Goal: Task Accomplishment & Management: Complete application form

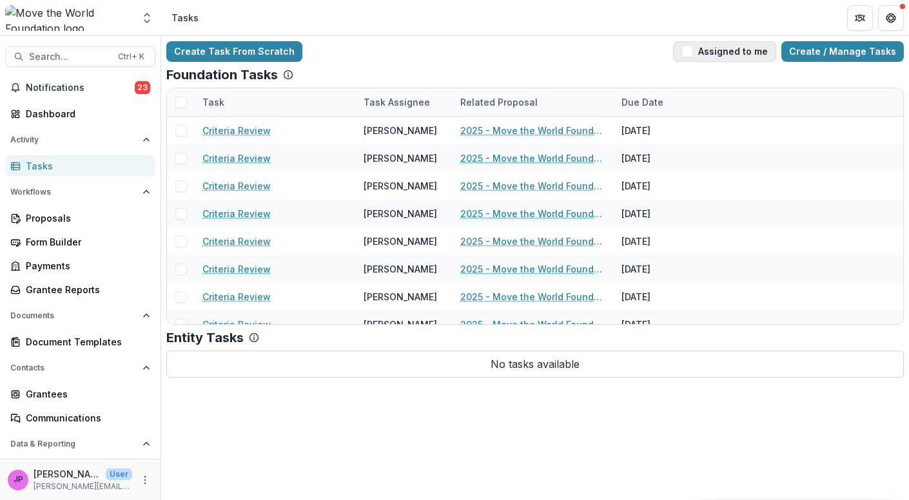
click at [693, 54] on span "button" at bounding box center [688, 52] width 12 height 12
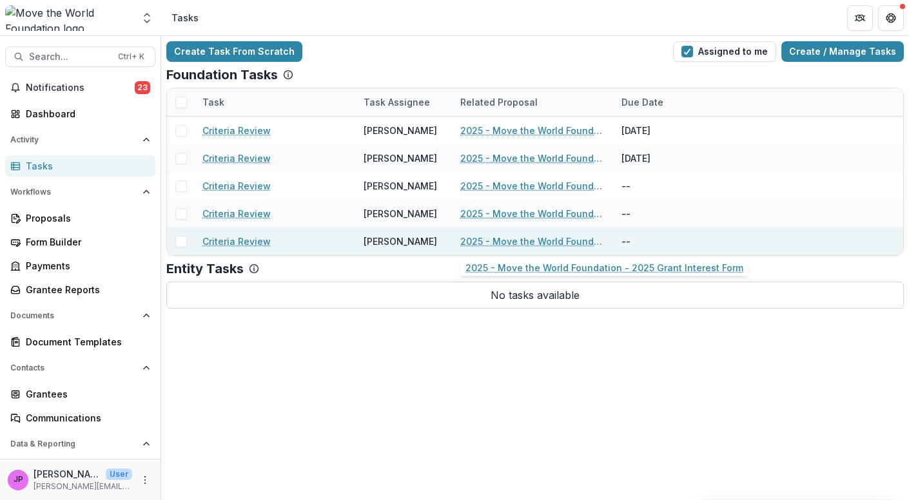
click at [497, 242] on link "2025 - Move the World Foundation - 2025 Grant Interest Form" at bounding box center [533, 242] width 146 height 14
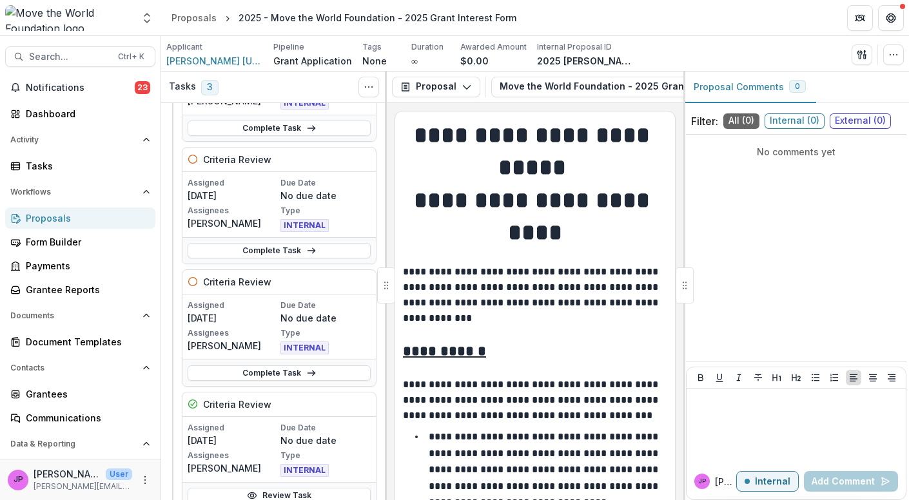
scroll to position [150, 0]
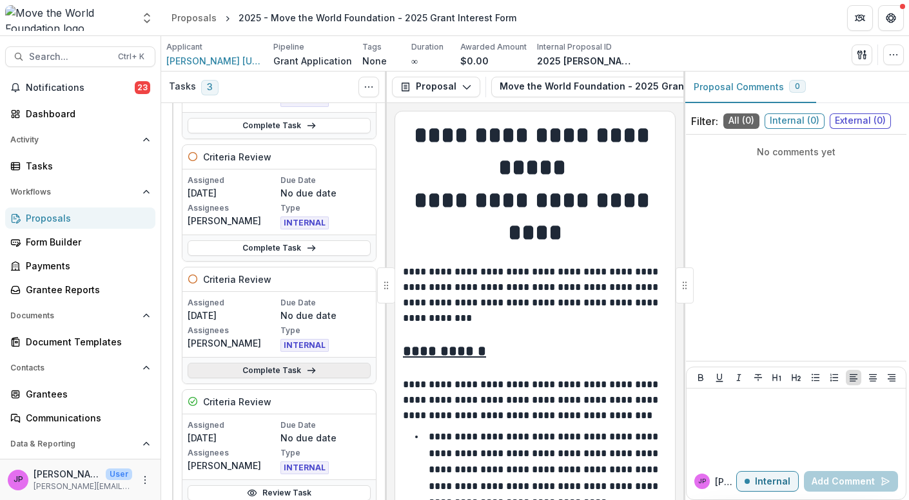
click at [275, 364] on link "Complete Task" at bounding box center [279, 370] width 183 height 15
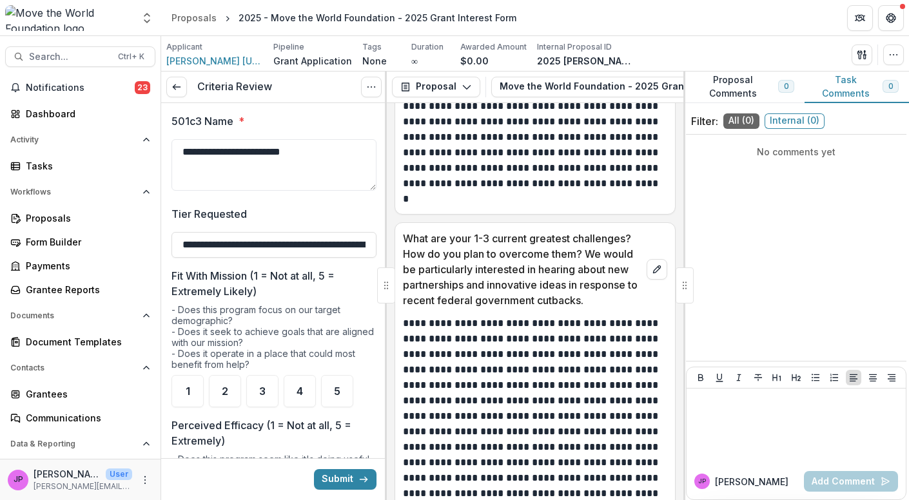
scroll to position [3525, 0]
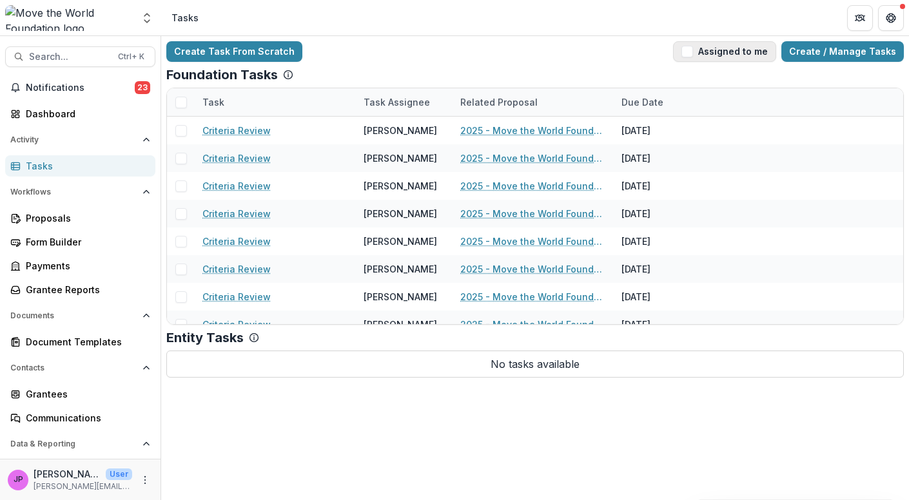
click at [693, 53] on span "button" at bounding box center [688, 52] width 12 height 12
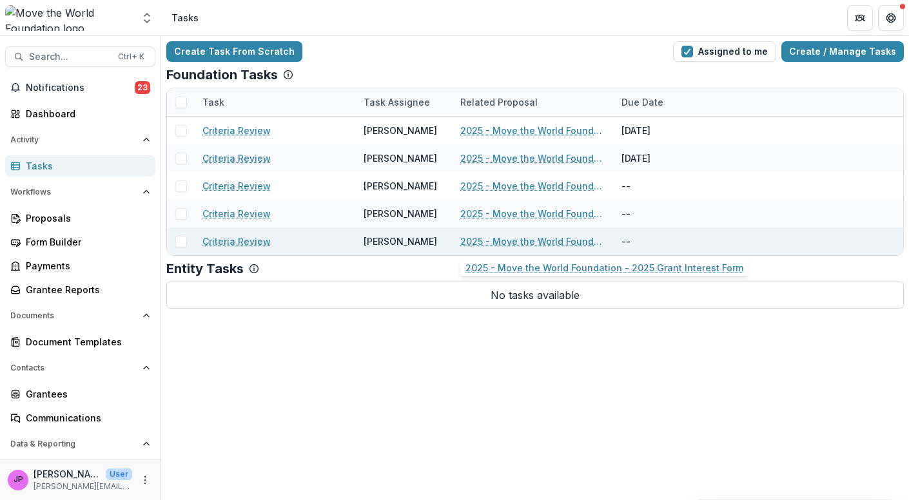
click at [540, 244] on link "2025 - Move the World Foundation - 2025 Grant Interest Form" at bounding box center [533, 242] width 146 height 14
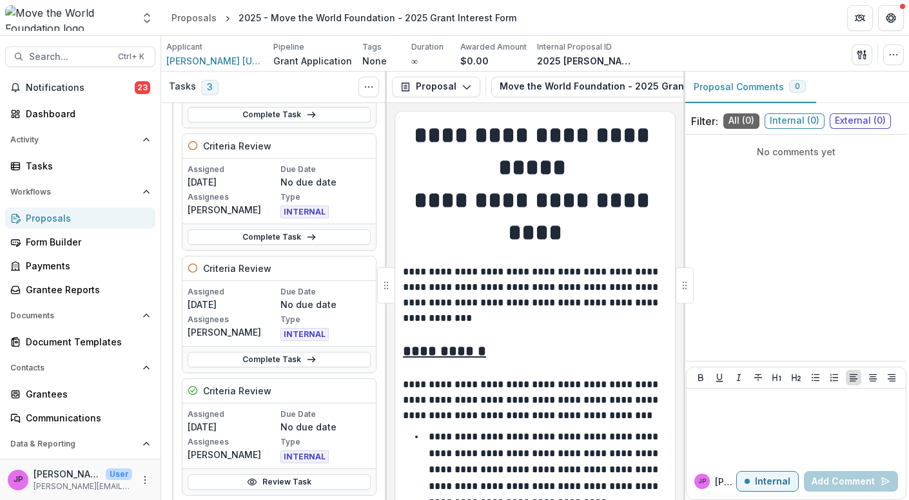
scroll to position [162, 0]
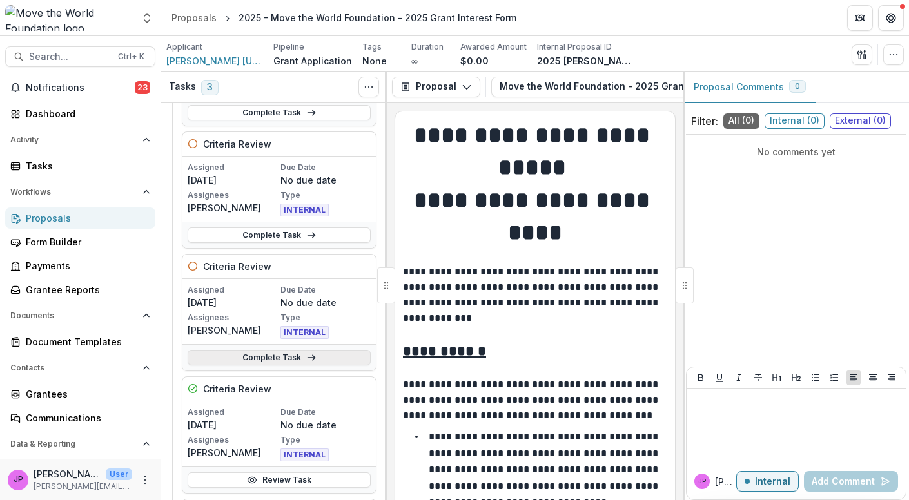
click at [273, 352] on link "Complete Task" at bounding box center [279, 357] width 183 height 15
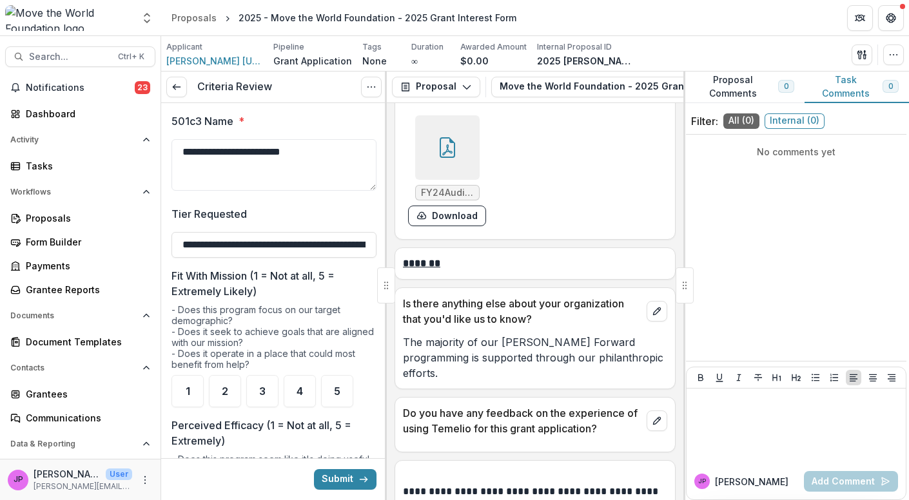
scroll to position [6011, 0]
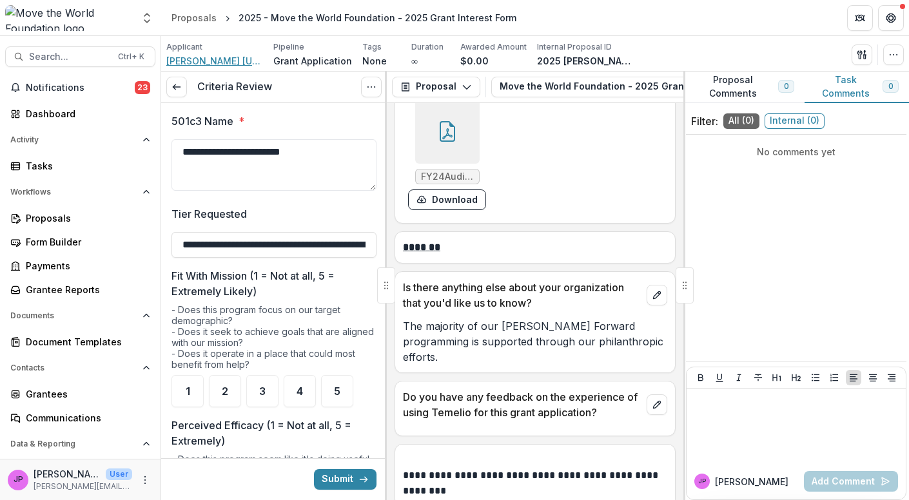
click at [199, 62] on span "[PERSON_NAME] [US_STATE] - [GEOGRAPHIC_DATA]" at bounding box center [214, 61] width 97 height 14
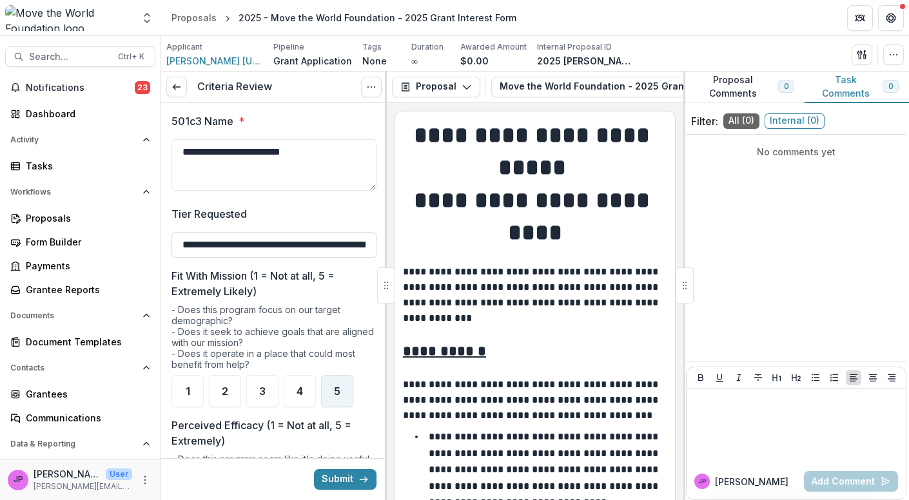
click at [335, 389] on span "5" at bounding box center [337, 391] width 6 height 10
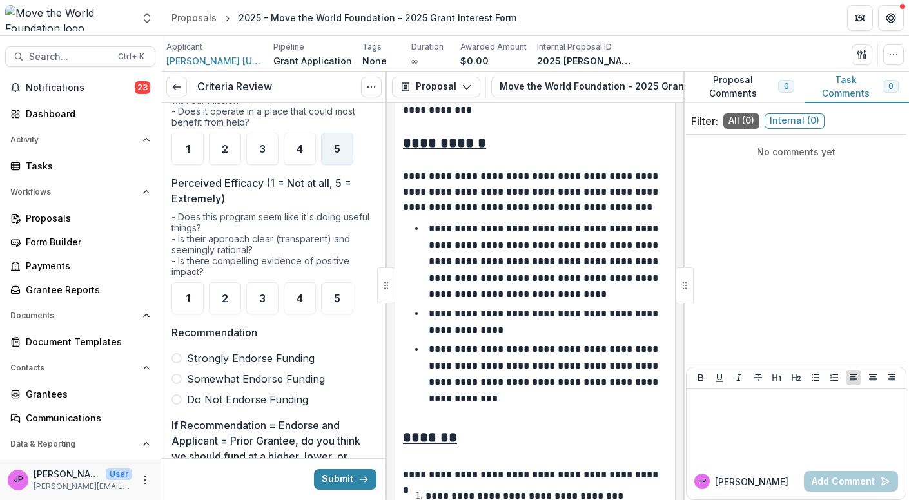
scroll to position [246, 0]
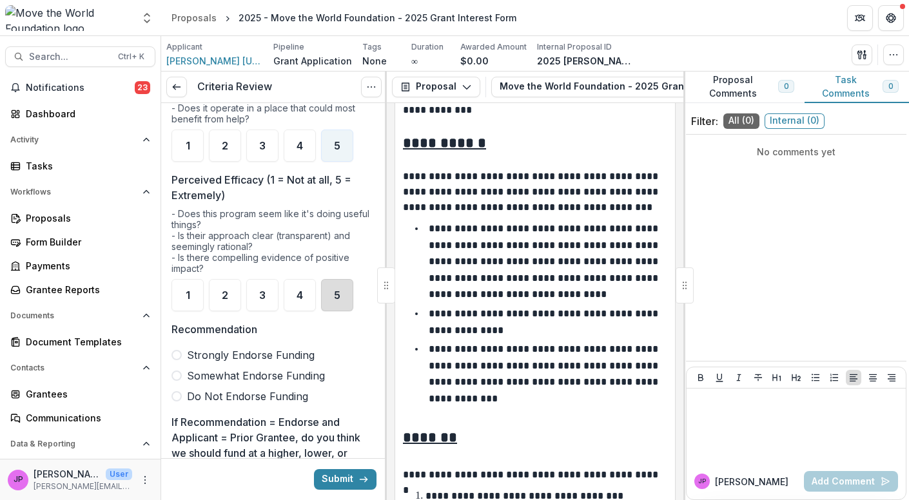
click at [327, 295] on div "5" at bounding box center [337, 295] width 32 height 32
click at [181, 355] on span at bounding box center [177, 355] width 10 height 10
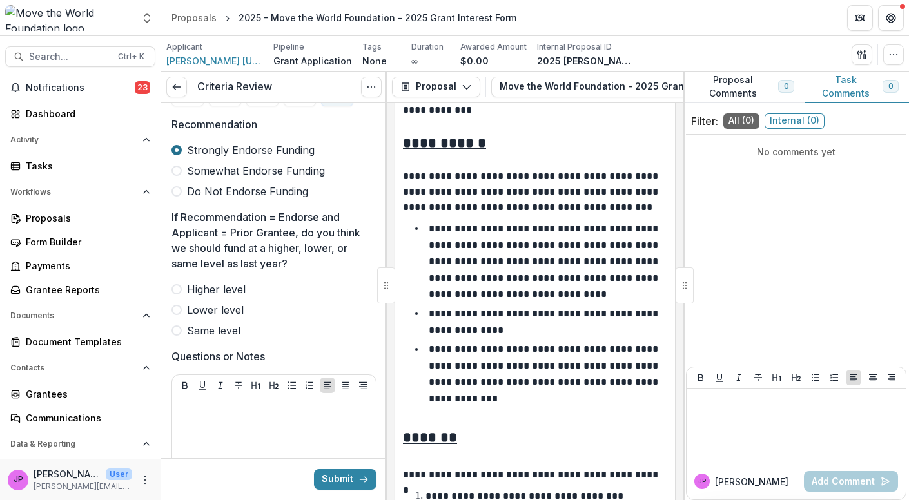
scroll to position [451, 0]
click at [178, 328] on span at bounding box center [177, 330] width 10 height 10
click at [184, 402] on p at bounding box center [273, 408] width 193 height 14
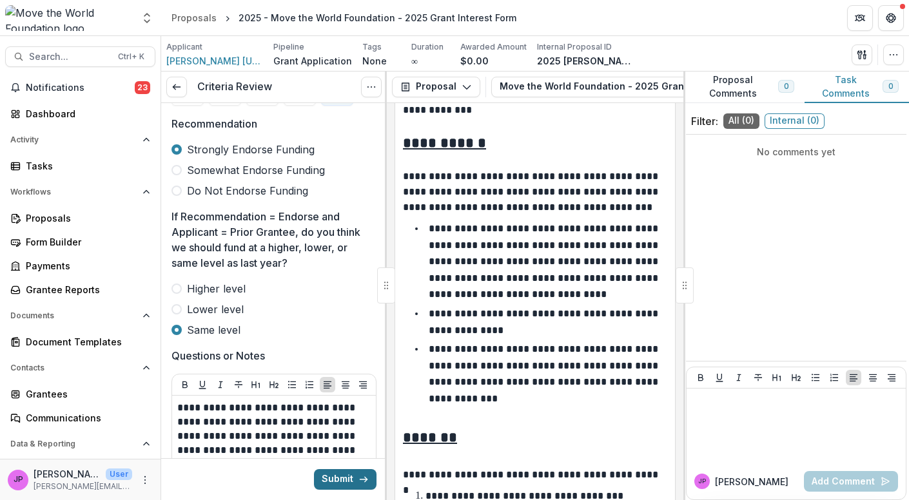
click at [330, 478] on button "Submit" at bounding box center [345, 479] width 63 height 21
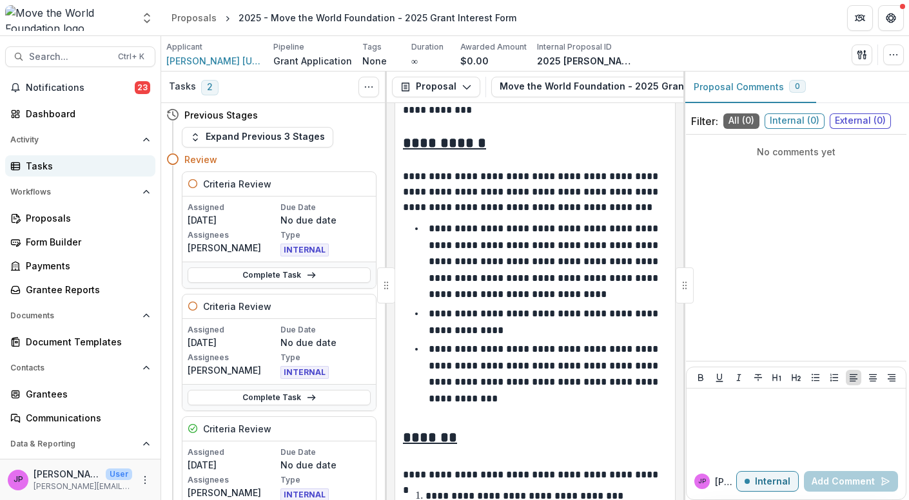
click at [37, 166] on div "Tasks" at bounding box center [85, 166] width 119 height 14
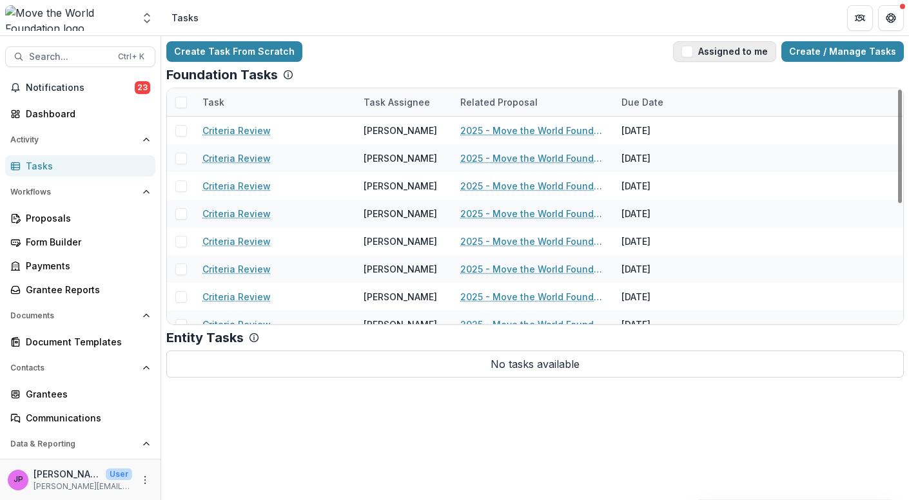
click at [693, 54] on span "button" at bounding box center [688, 52] width 12 height 12
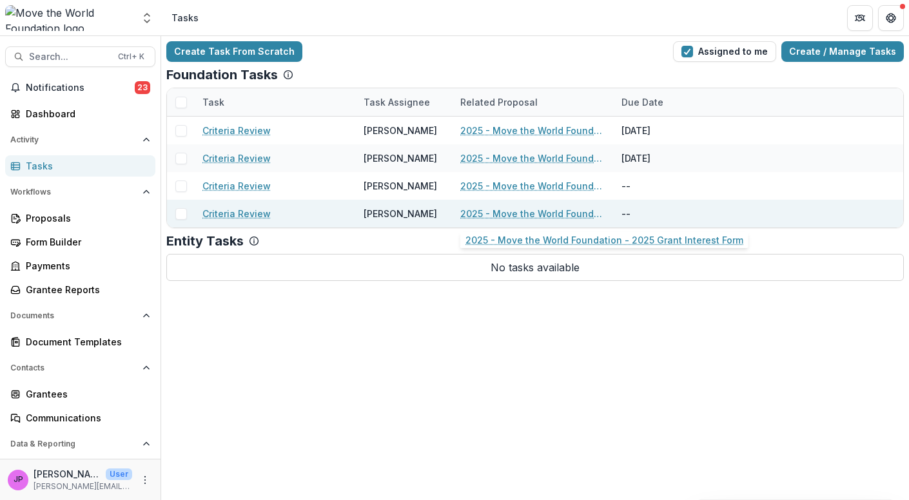
click at [549, 213] on link "2025 - Move the World Foundation - 2025 Grant Interest Form" at bounding box center [533, 214] width 146 height 14
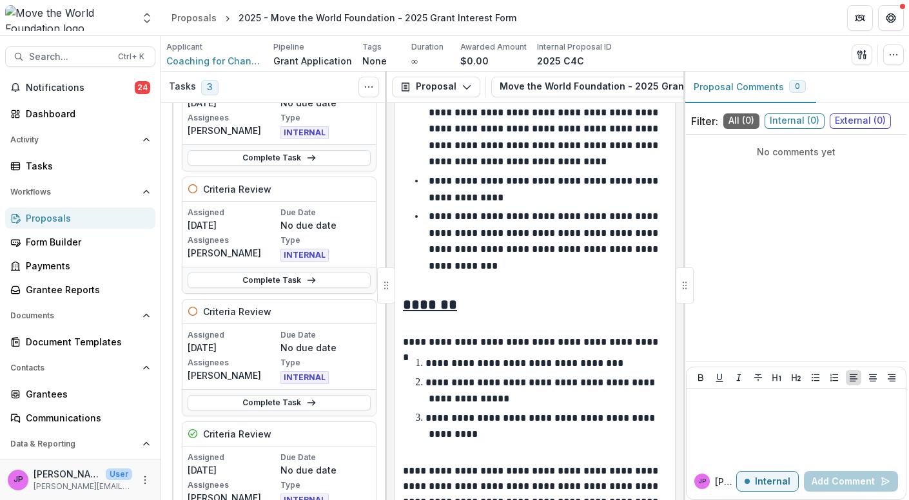
scroll to position [126, 0]
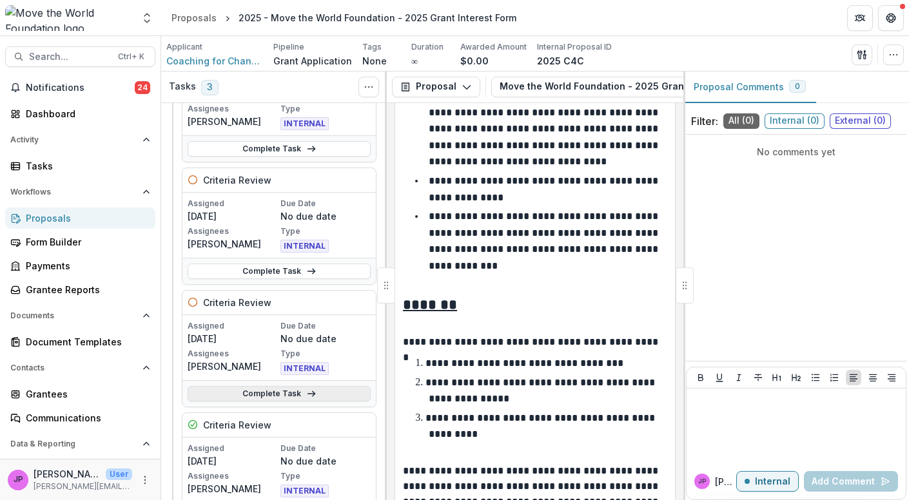
click at [322, 389] on link "Complete Task" at bounding box center [279, 393] width 183 height 15
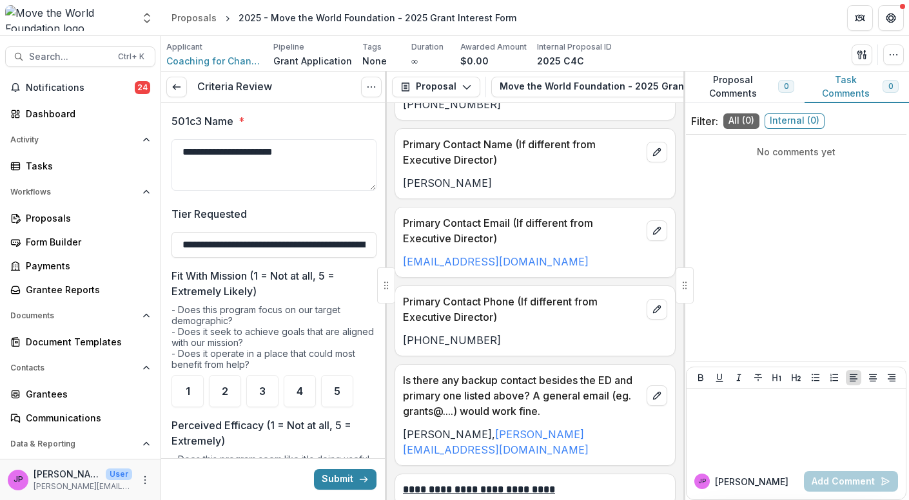
scroll to position [1516, 0]
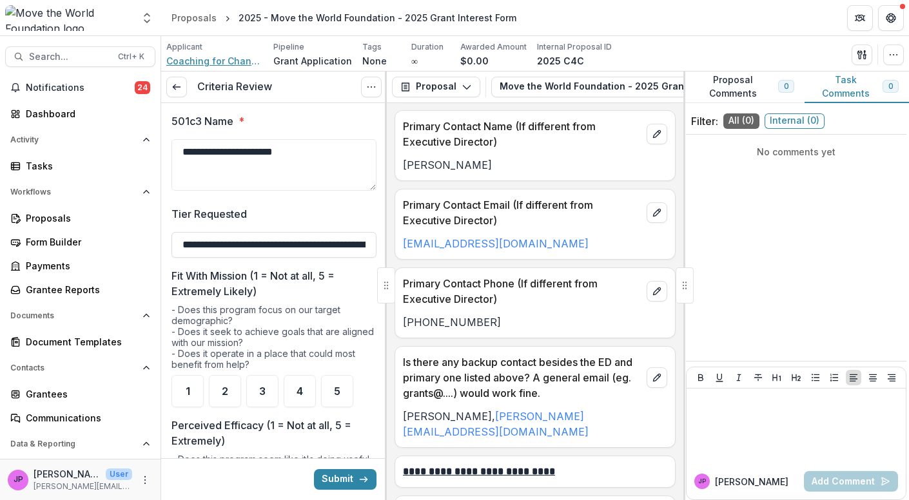
click at [212, 61] on span "Coaching for Change Inc" at bounding box center [214, 61] width 97 height 14
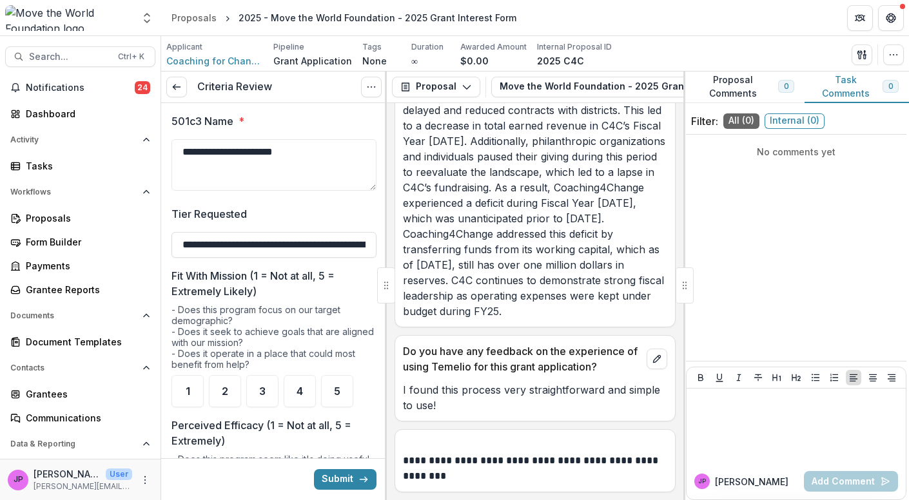
scroll to position [7271, 0]
click at [330, 389] on div "5" at bounding box center [337, 391] width 32 height 32
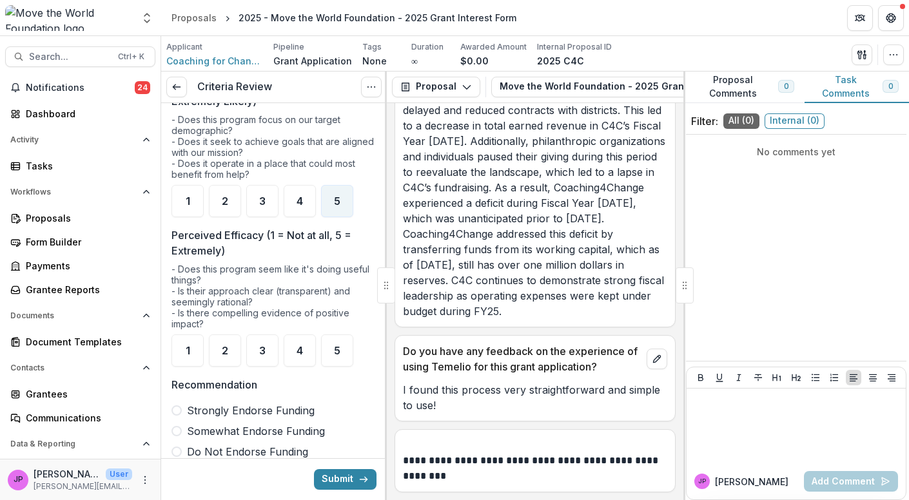
scroll to position [190, 0]
click at [337, 349] on span "5" at bounding box center [337, 351] width 6 height 10
click at [179, 409] on span at bounding box center [177, 411] width 10 height 10
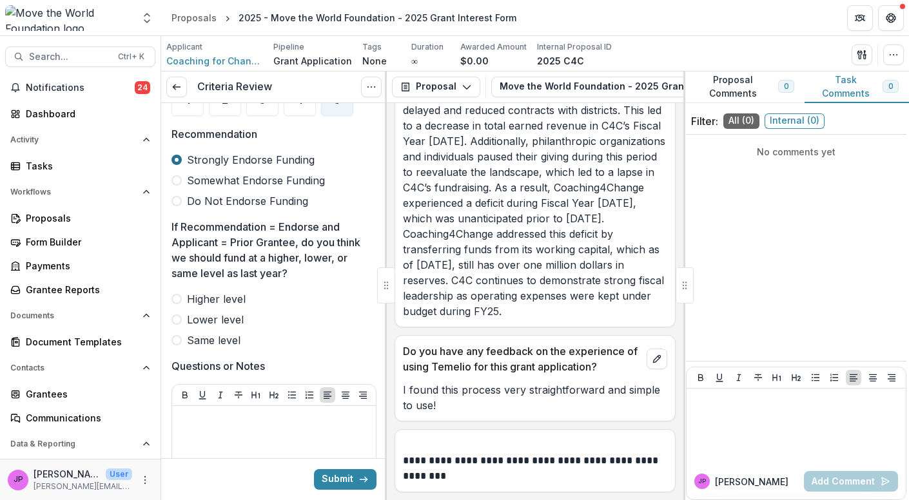
scroll to position [455, 0]
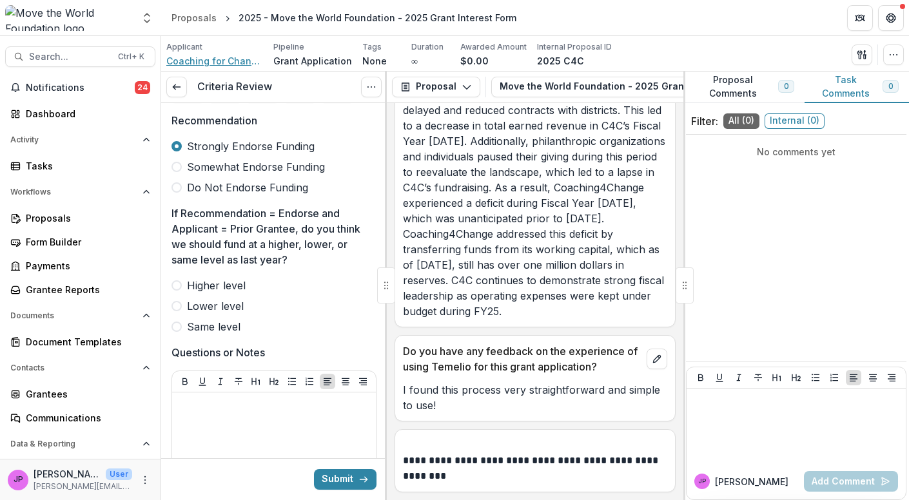
click at [242, 59] on span "Coaching for Change Inc" at bounding box center [214, 61] width 97 height 14
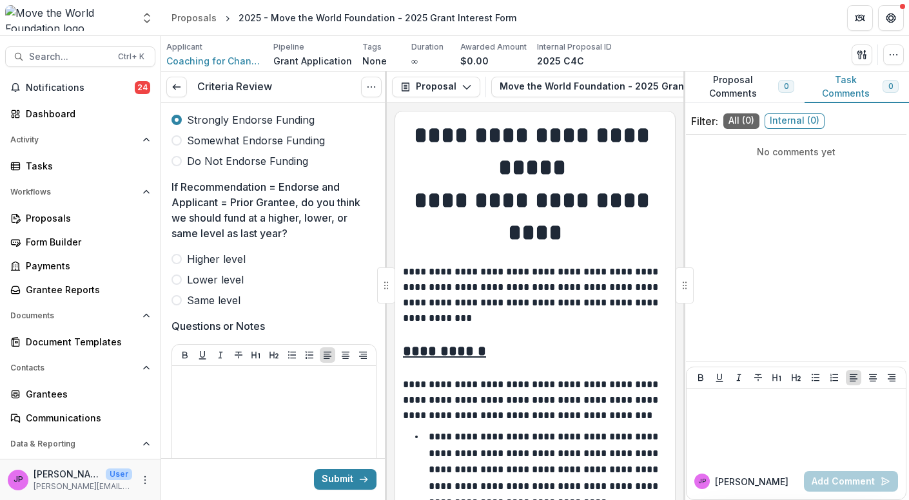
scroll to position [482, 0]
click at [175, 258] on span at bounding box center [177, 258] width 10 height 10
click at [190, 371] on p at bounding box center [273, 378] width 193 height 14
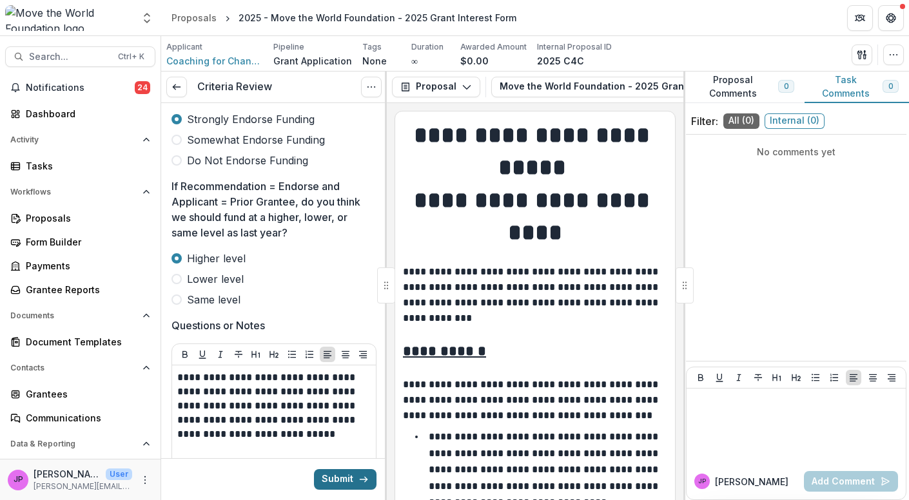
click at [327, 479] on button "Submit" at bounding box center [345, 479] width 63 height 21
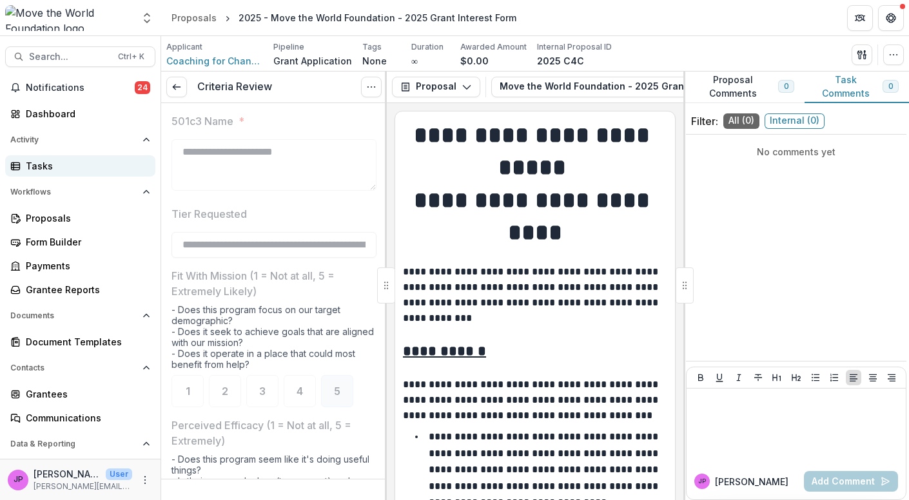
click at [52, 170] on div "Tasks" at bounding box center [85, 166] width 119 height 14
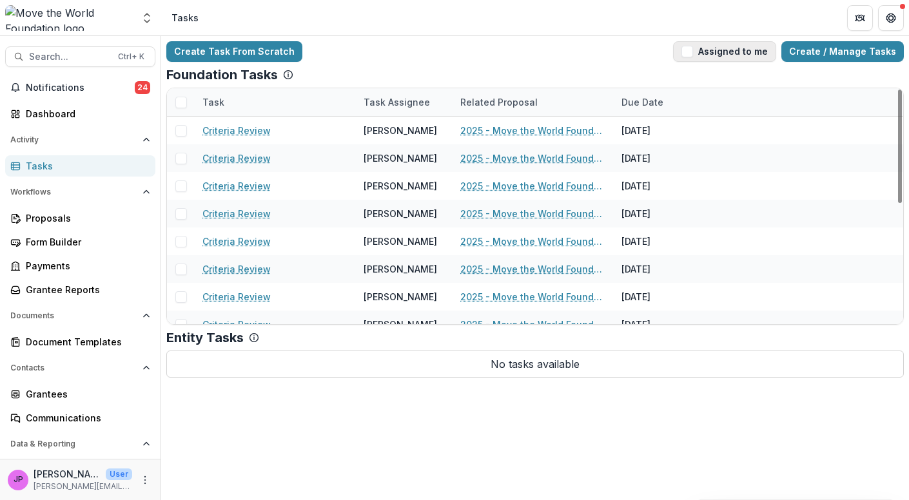
click at [693, 55] on span "button" at bounding box center [688, 52] width 12 height 12
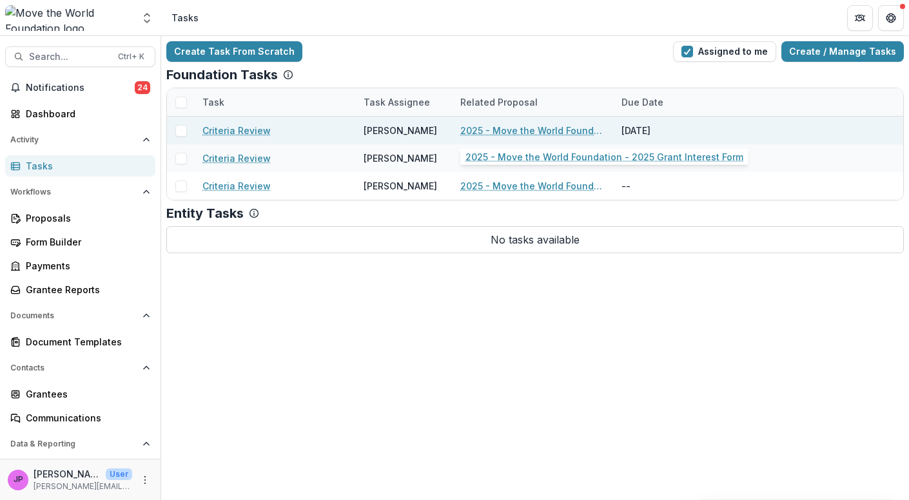
click at [560, 133] on link "2025 - Move the World Foundation - 2025 Grant Interest Form" at bounding box center [533, 131] width 146 height 14
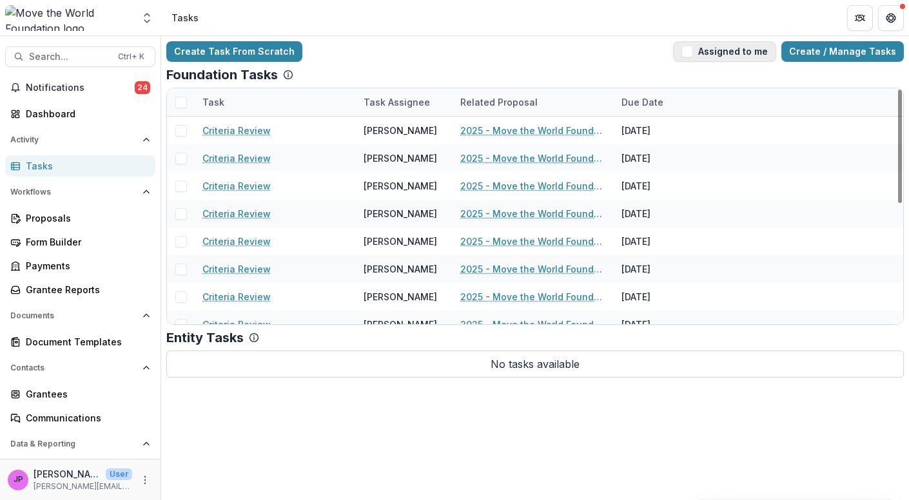
click at [693, 52] on span "button" at bounding box center [688, 52] width 12 height 12
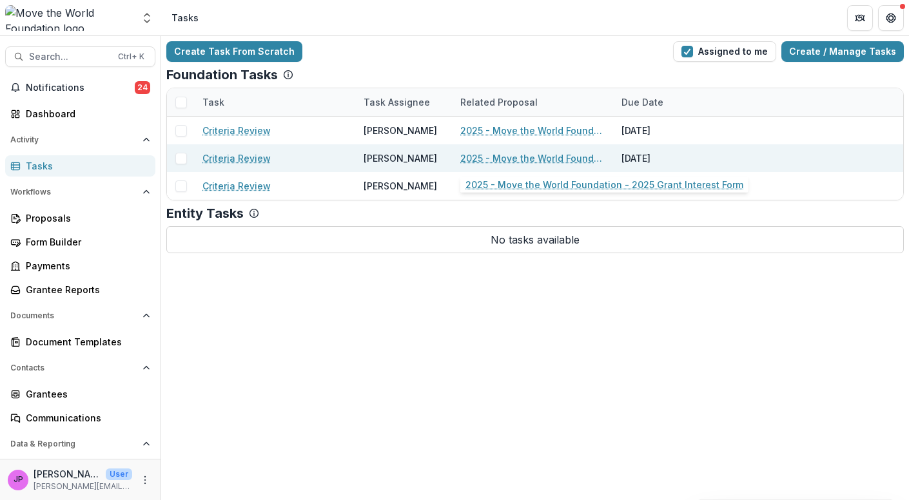
click at [507, 162] on link "2025 - Move the World Foundation - 2025 Grant Interest Form" at bounding box center [533, 159] width 146 height 14
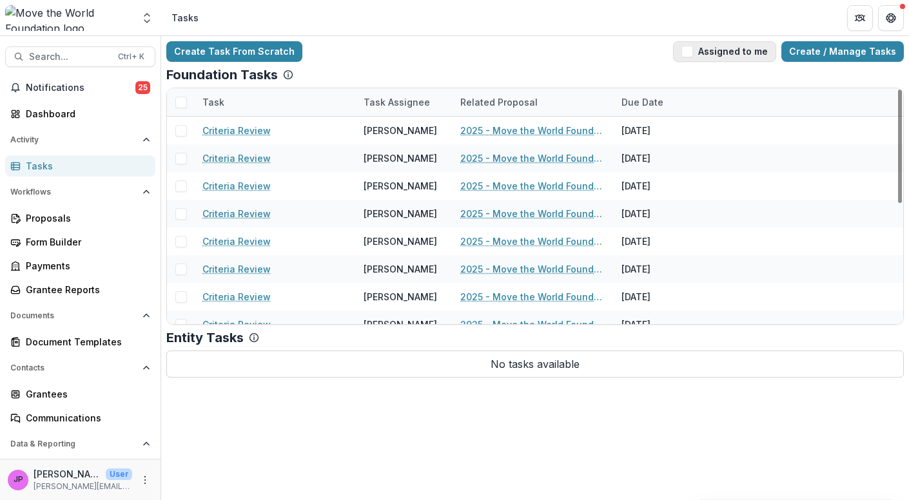
click at [693, 52] on span "button" at bounding box center [688, 52] width 12 height 12
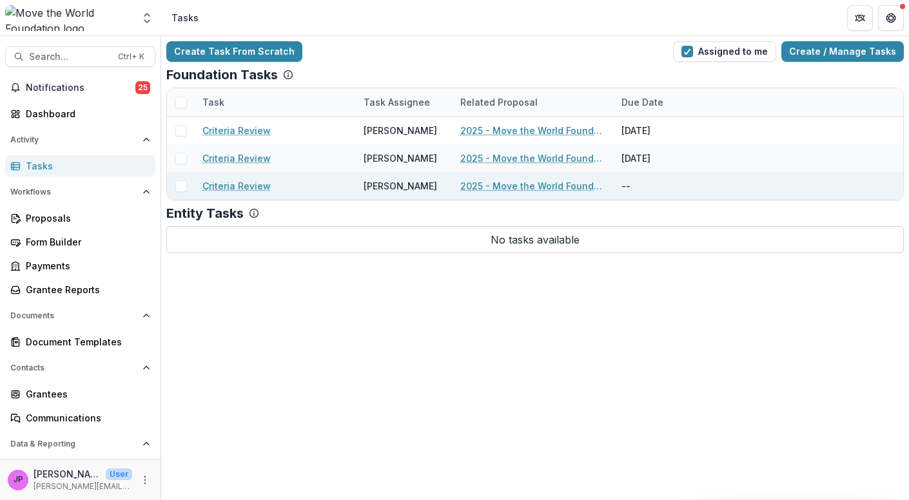
click at [491, 180] on link "2025 - Move the World Foundation - 2025 Grant Interest Form" at bounding box center [533, 186] width 146 height 14
